Goal: Task Accomplishment & Management: Use online tool/utility

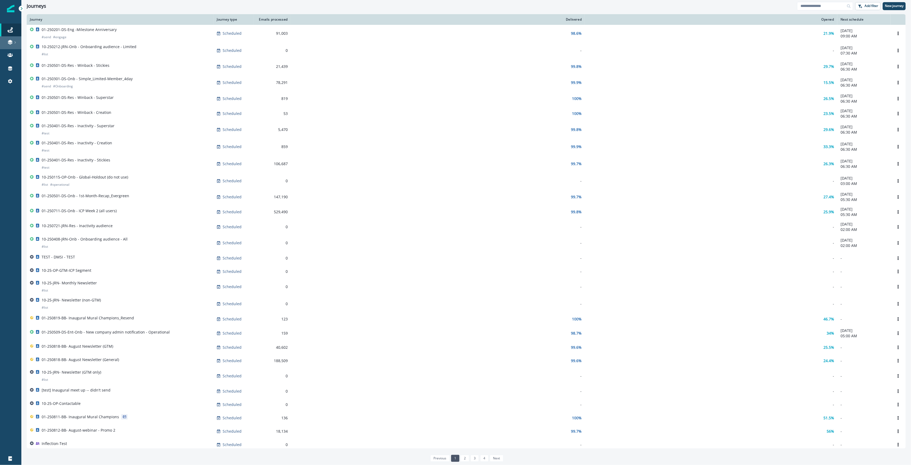
drag, startPoint x: 11, startPoint y: 45, endPoint x: 43, endPoint y: 62, distance: 35.7
click at [11, 45] on link at bounding box center [10, 42] width 21 height 13
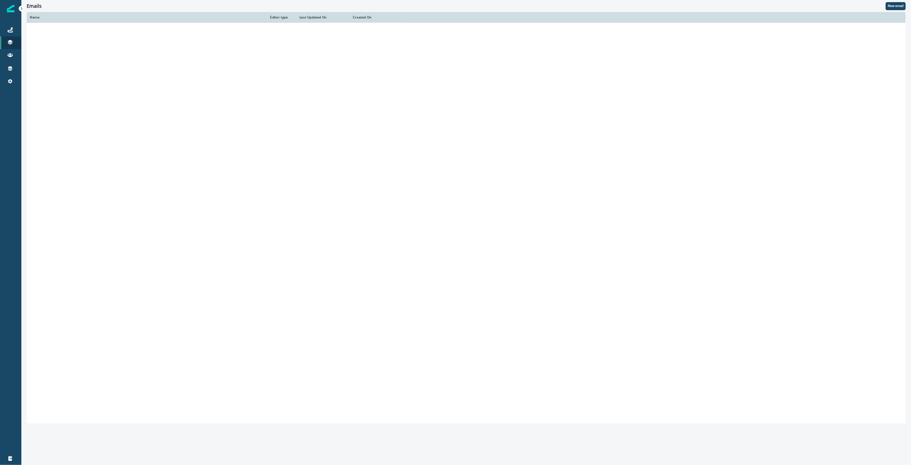
click at [43, 62] on p "Accounts" at bounding box center [36, 64] width 15 height 5
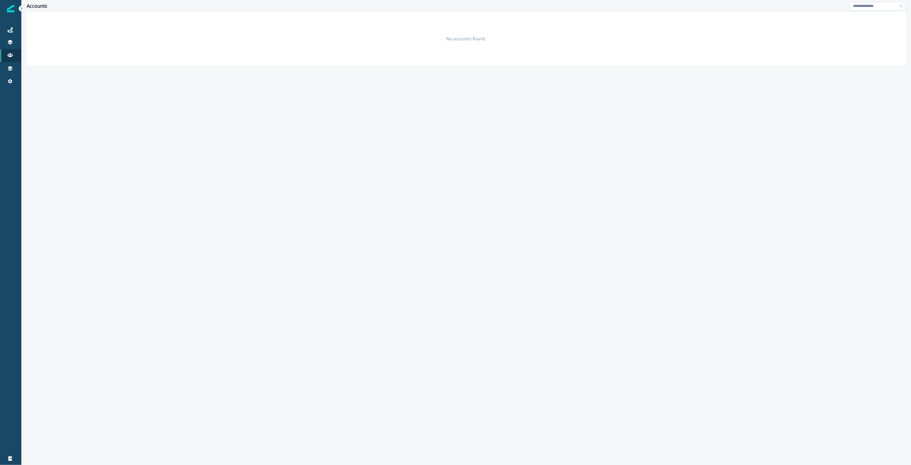
click at [860, 6] on input at bounding box center [878, 6] width 56 height 9
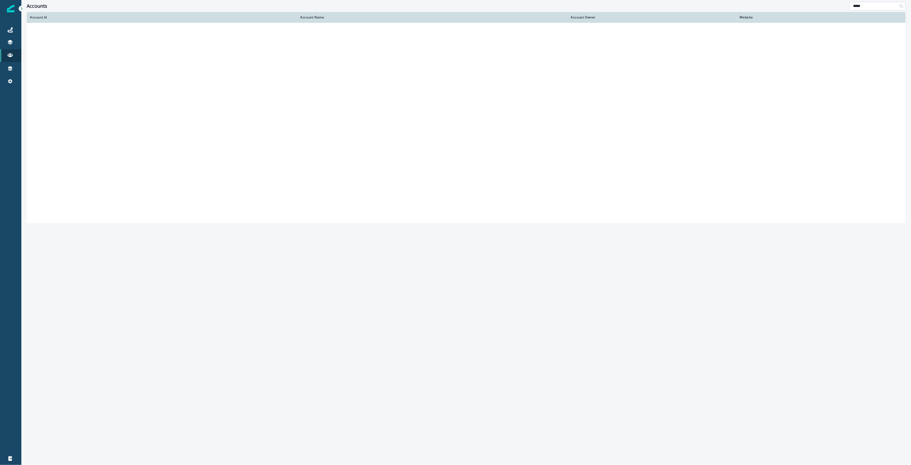
type input "*****"
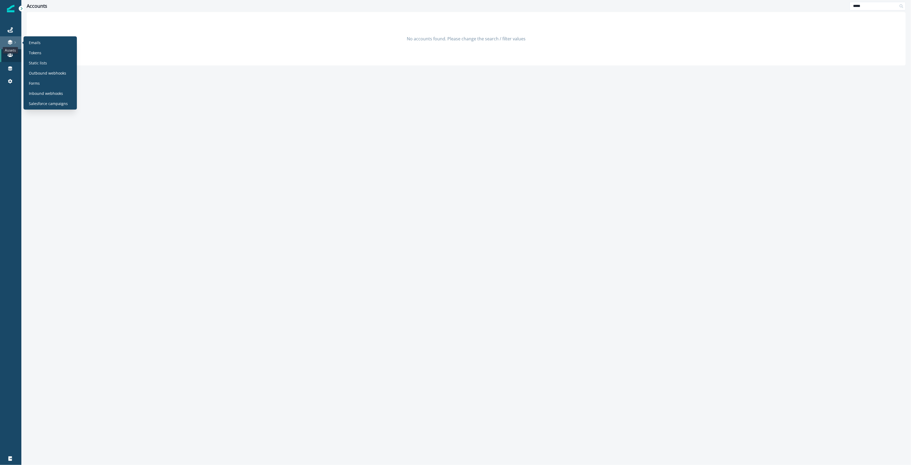
click at [10, 40] on icon at bounding box center [9, 42] width 5 height 5
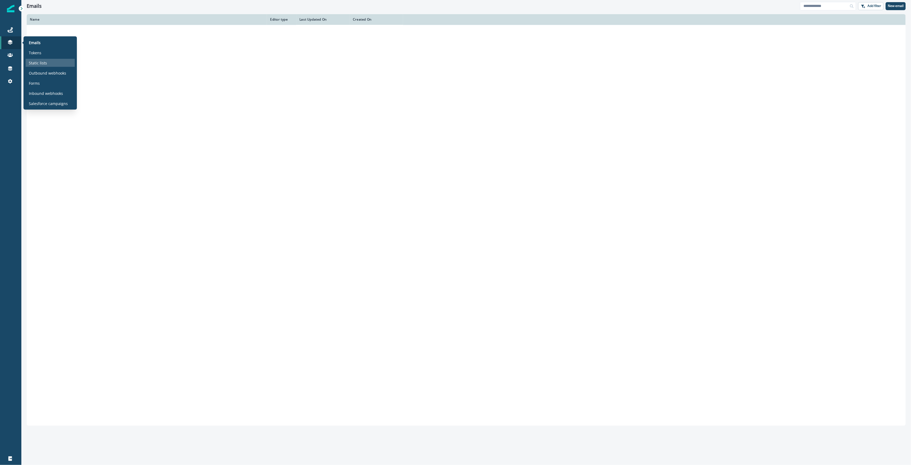
click at [41, 60] on p "Static lists" at bounding box center [38, 63] width 18 height 6
click at [816, 7] on input at bounding box center [823, 6] width 56 height 9
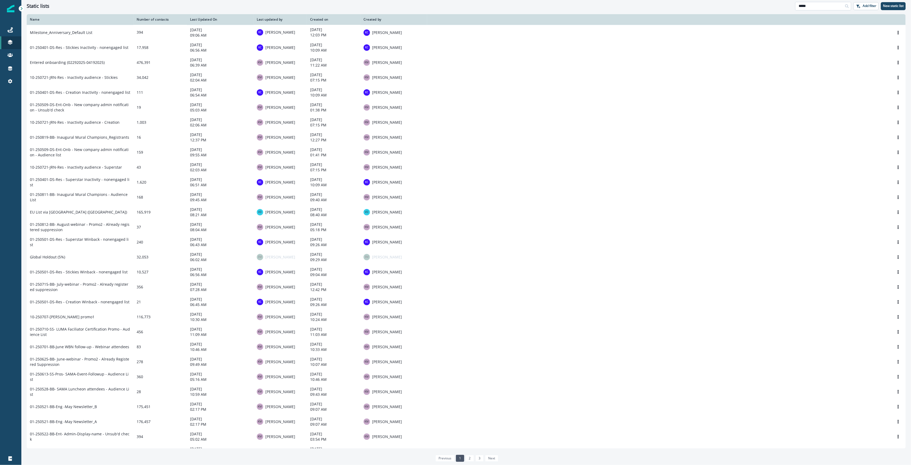
type input "*****"
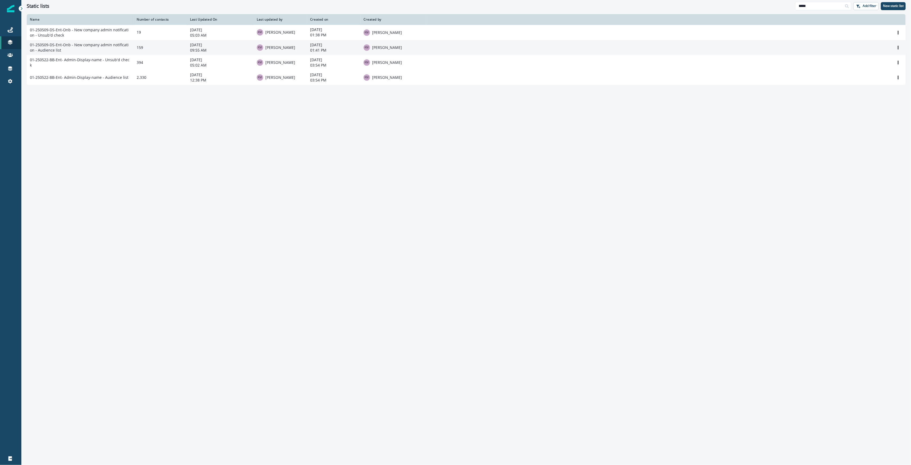
click at [77, 50] on td "01-250509-DS-Ent-Onb - New company admin notification - Audience list" at bounding box center [80, 47] width 107 height 15
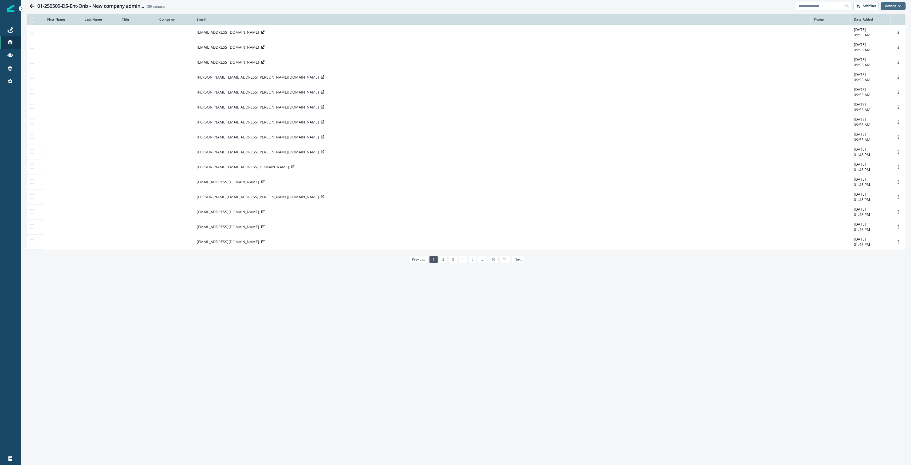
click at [896, 5] on button "Actions" at bounding box center [893, 6] width 25 height 8
click at [892, 28] on button "From a CSV file" at bounding box center [882, 28] width 48 height 9
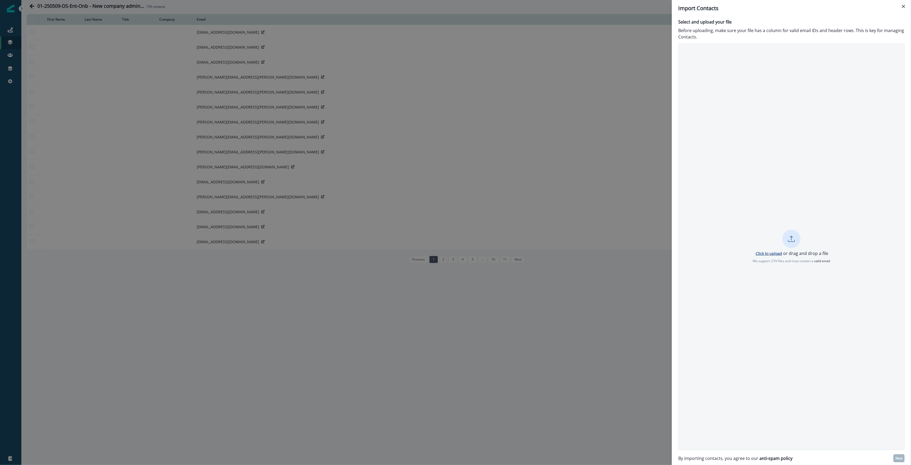
click at [774, 254] on p "Click to upload" at bounding box center [769, 253] width 26 height 5
click at [903, 460] on button "Next" at bounding box center [899, 458] width 11 height 8
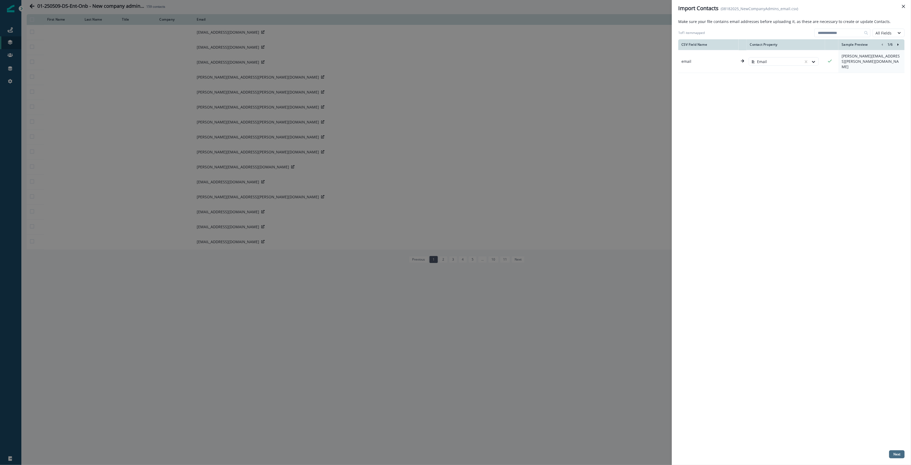
click at [899, 452] on p "Next" at bounding box center [897, 454] width 7 height 4
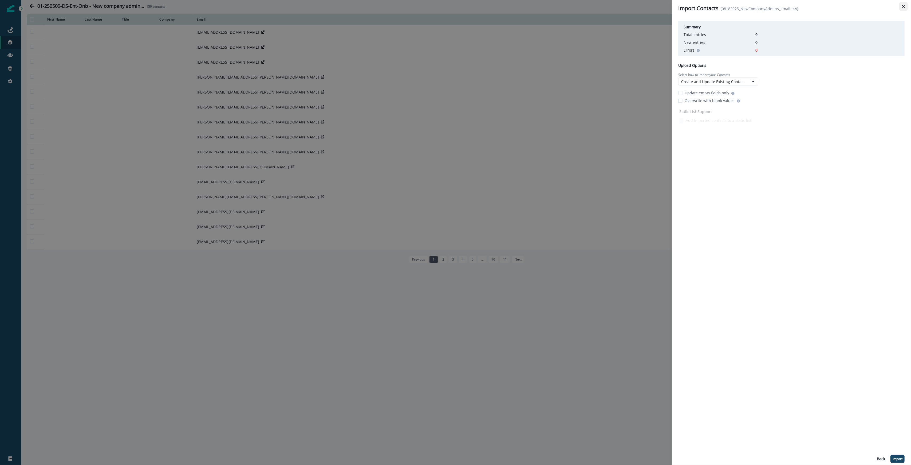
click at [902, 6] on button "Close" at bounding box center [904, 6] width 9 height 9
